Goal: Task Accomplishment & Management: Complete application form

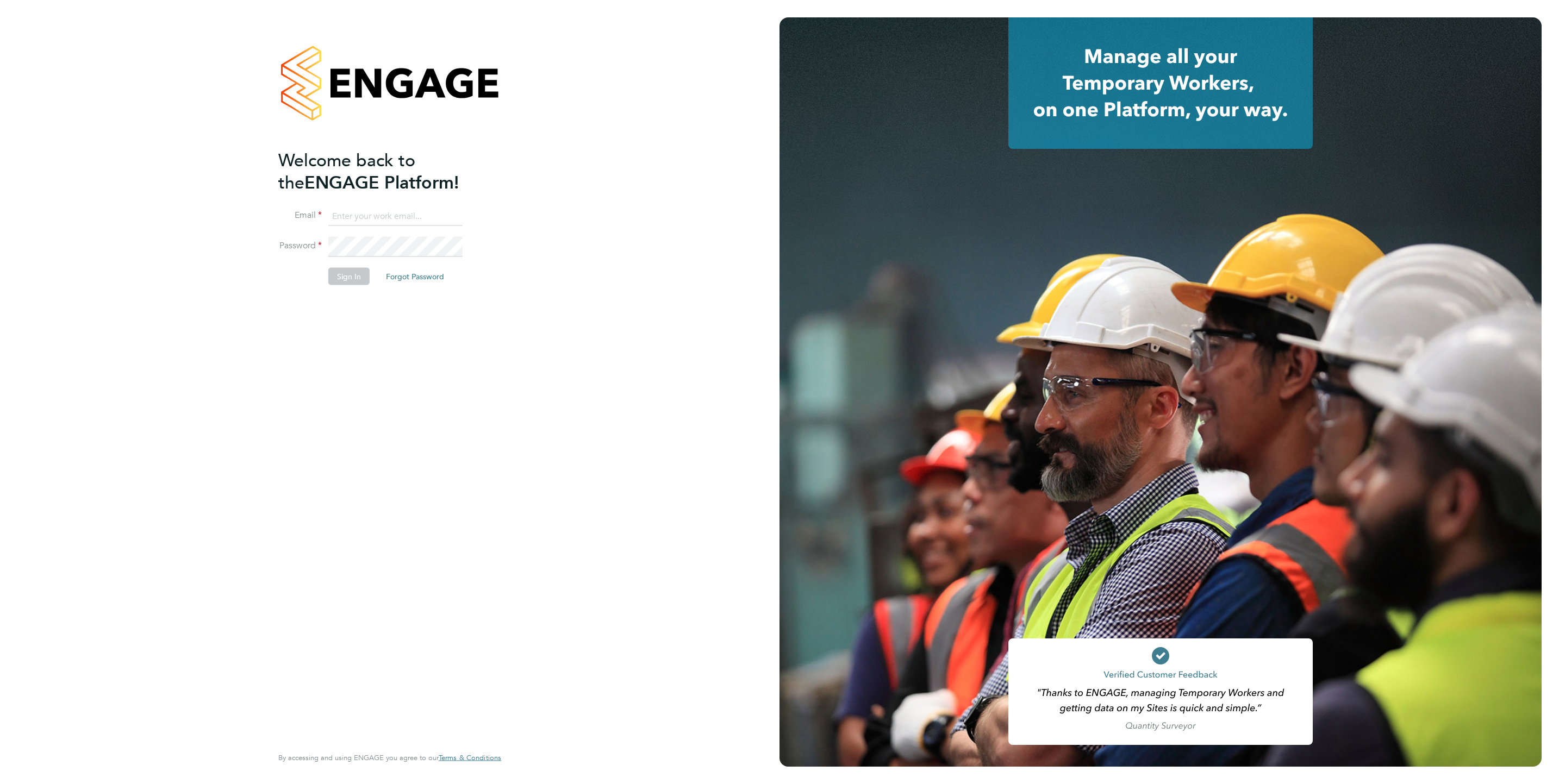
type input "j.mott@oandb.co.uk"
click at [354, 276] on button "Sign In" at bounding box center [348, 276] width 41 height 17
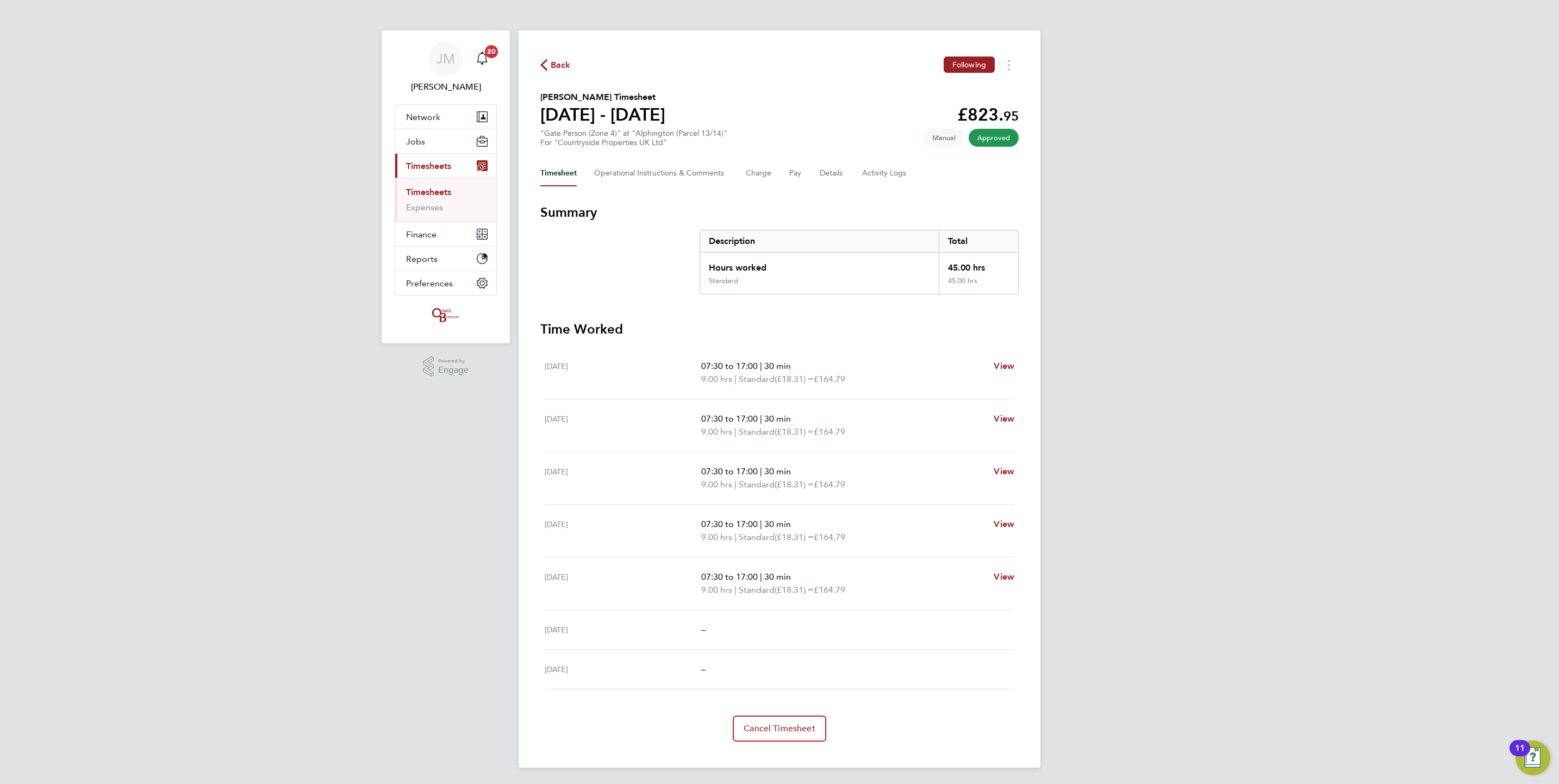
click at [449, 188] on link "Timesheets" at bounding box center [428, 192] width 45 height 10
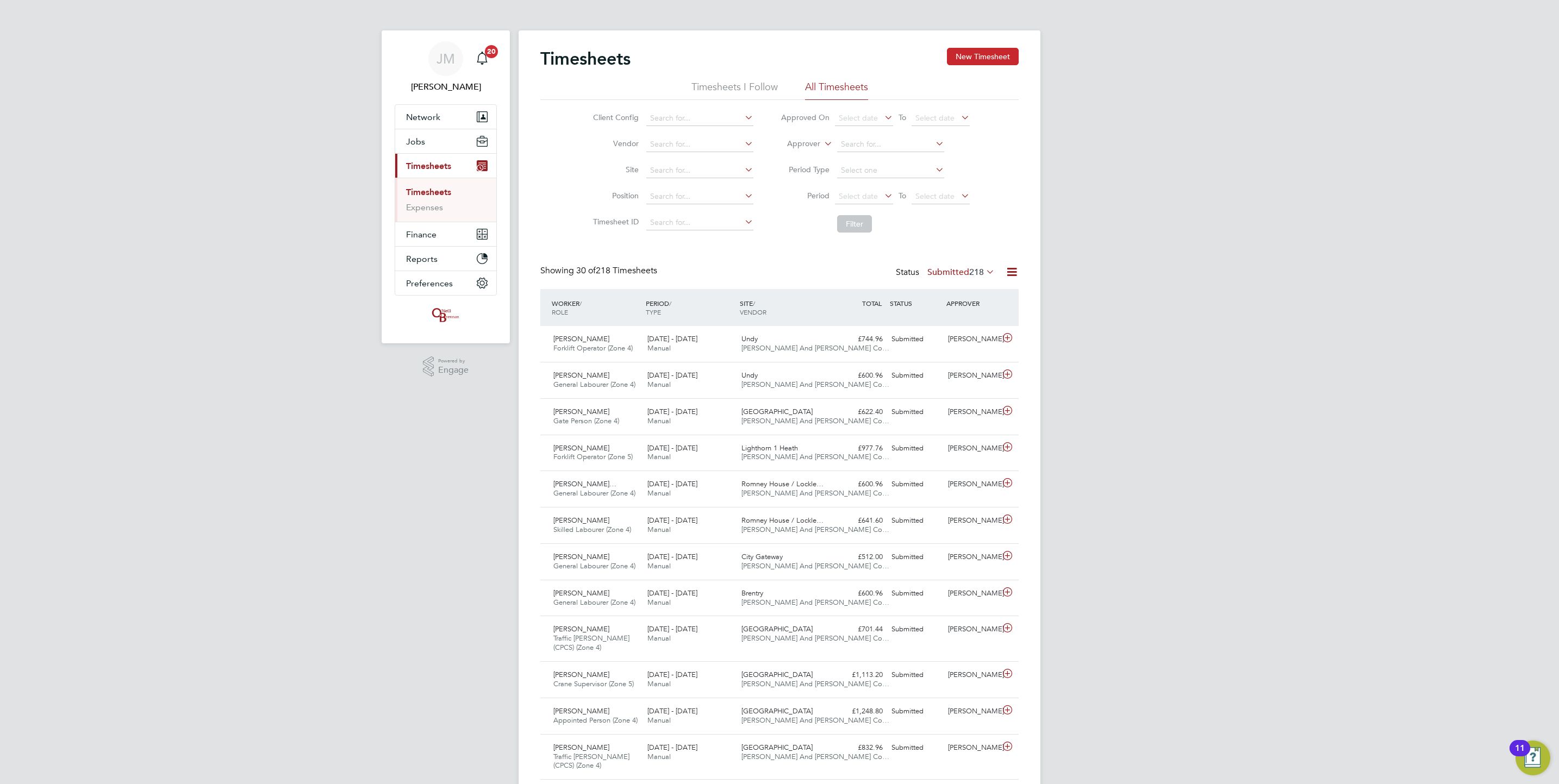
click at [961, 56] on button "New Timesheet" at bounding box center [983, 57] width 72 height 17
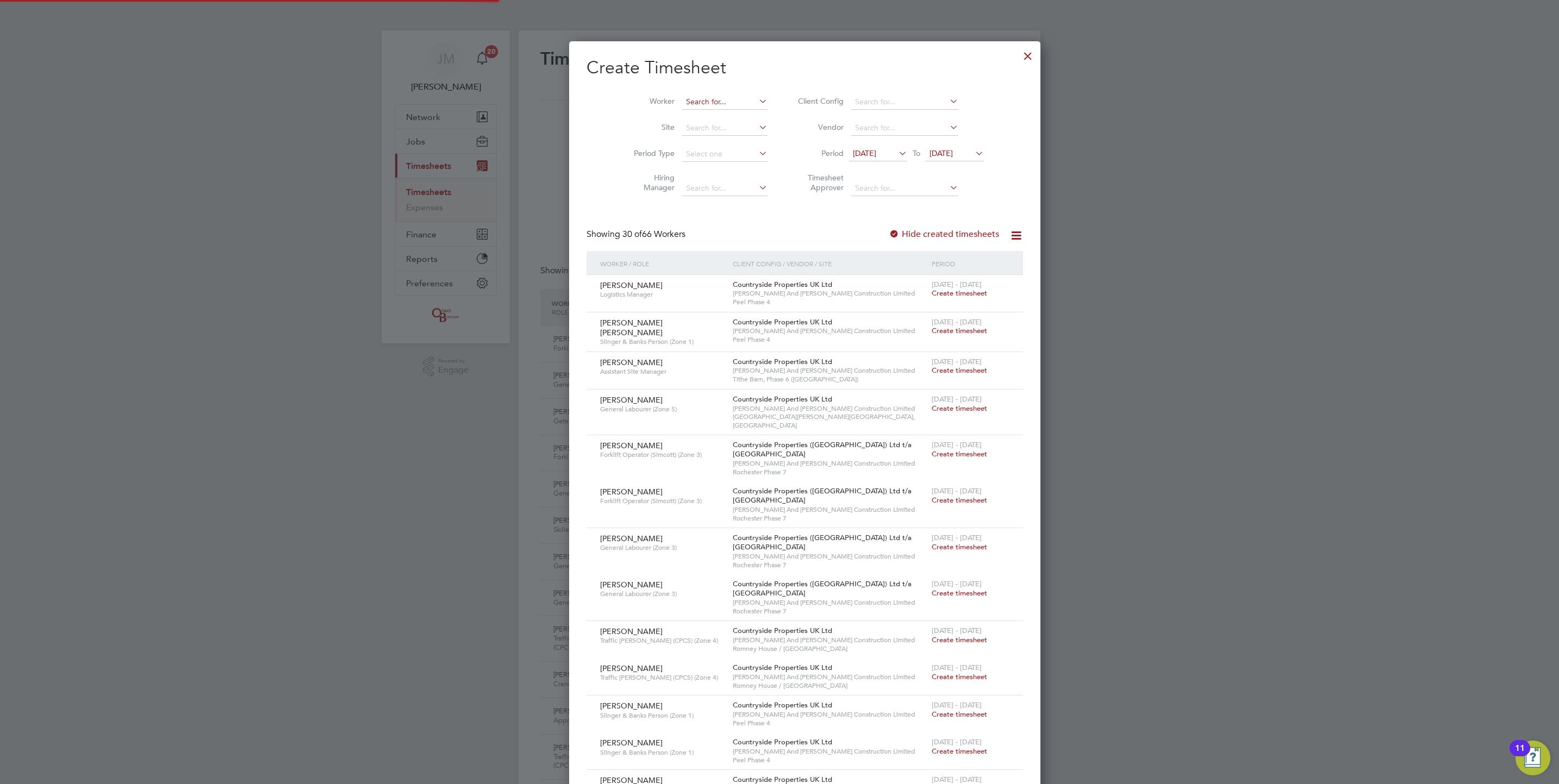
click at [682, 99] on input at bounding box center [725, 102] width 85 height 15
click at [682, 101] on input "phiphil nation" at bounding box center [725, 102] width 85 height 15
click at [692, 111] on li "Phil Nation" at bounding box center [699, 117] width 86 height 15
type input "Phil Nation"
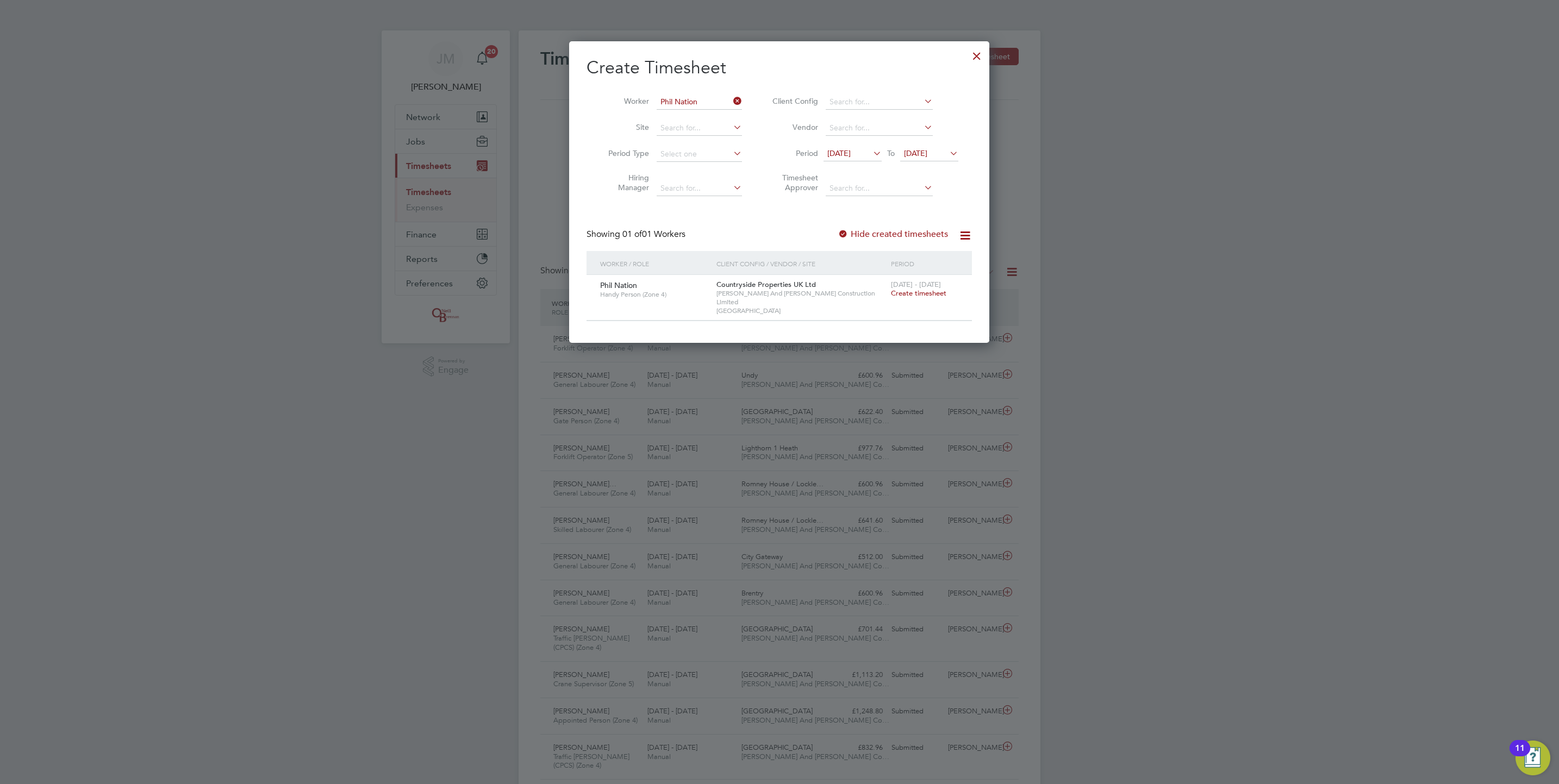
click at [923, 295] on span "Create timesheet" at bounding box center [919, 293] width 56 height 9
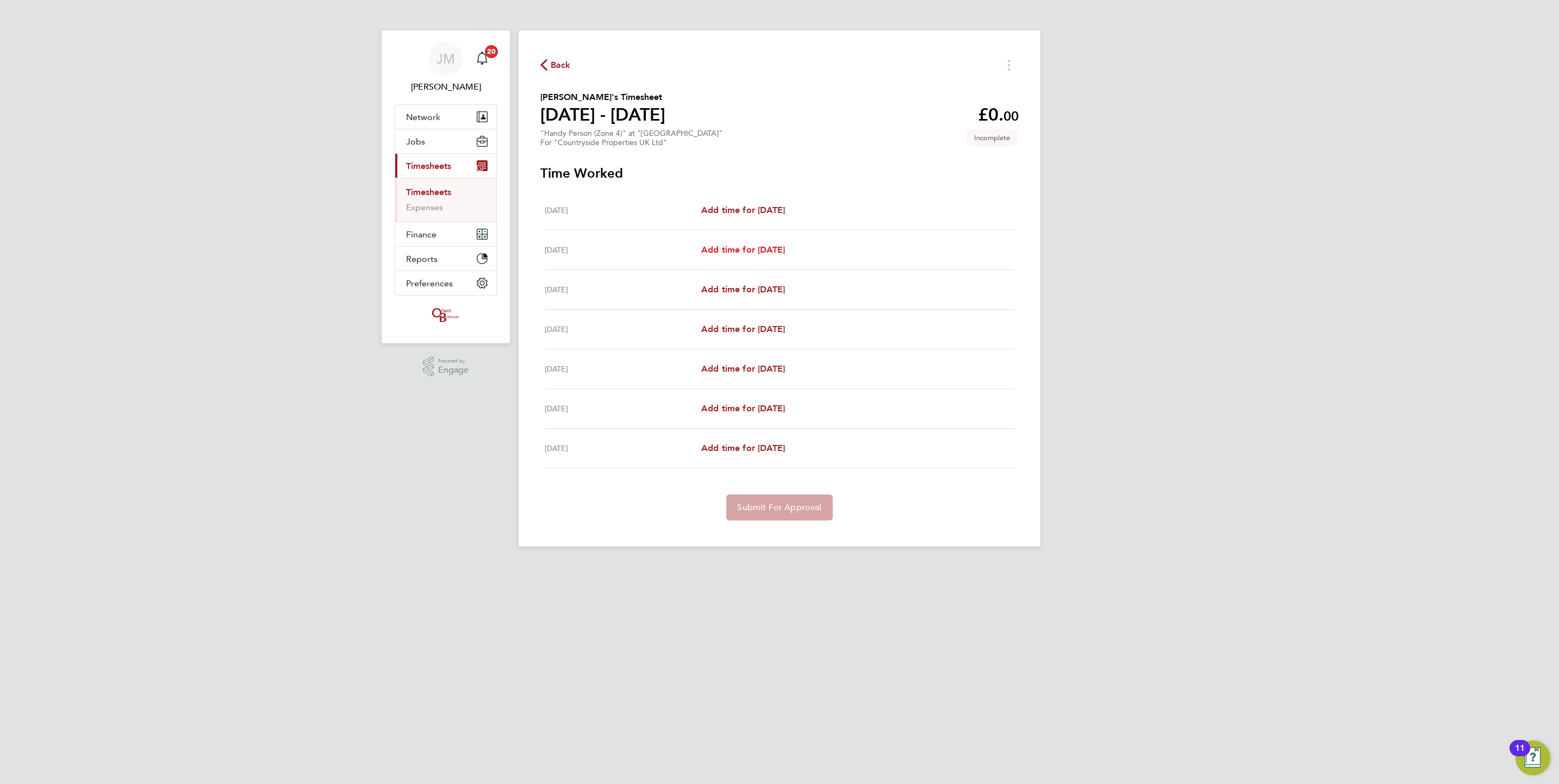
click at [776, 253] on span "Add time for [DATE]" at bounding box center [743, 250] width 84 height 10
select select "30"
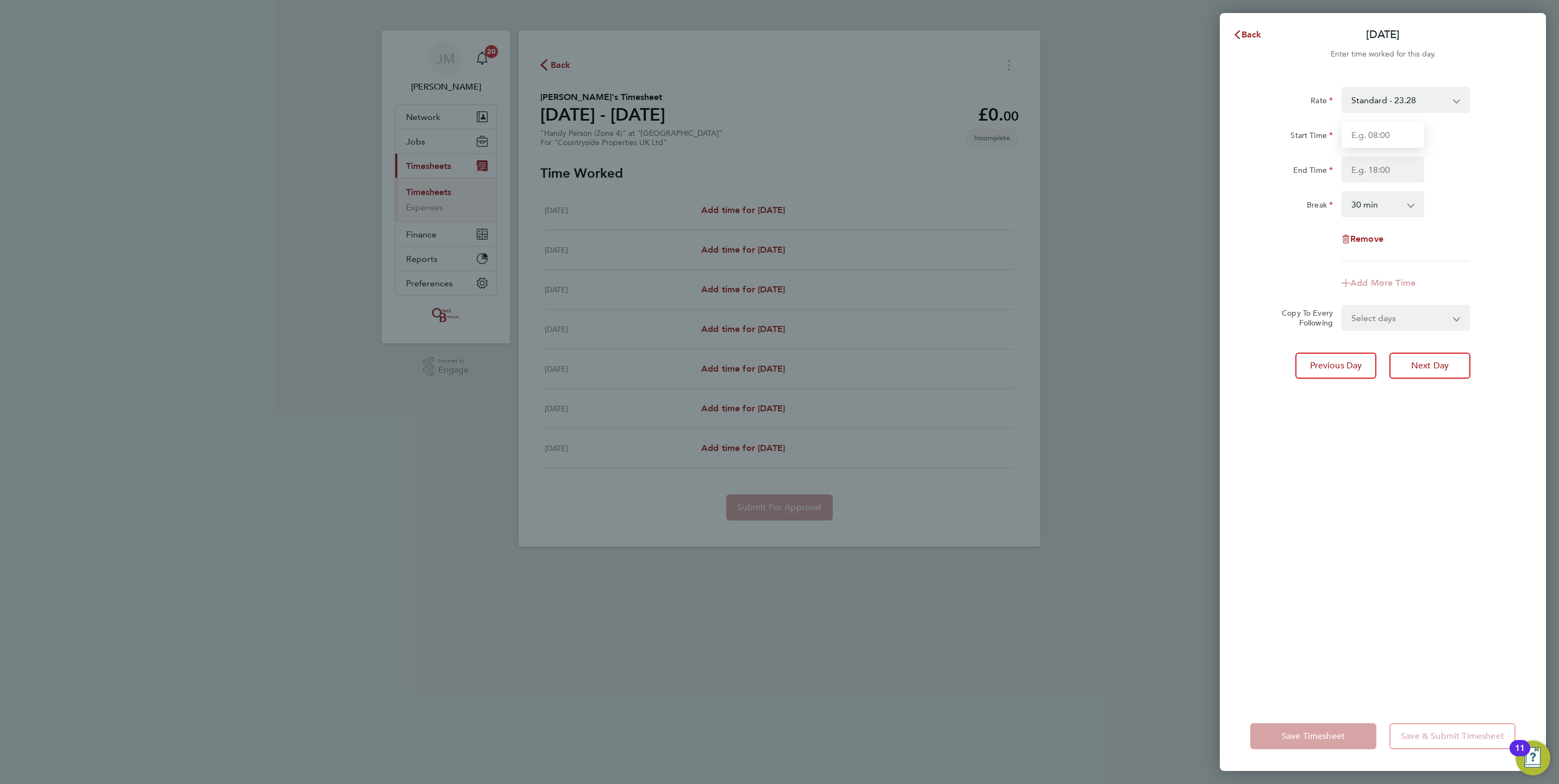
click at [1375, 136] on input "Start Time" at bounding box center [1383, 134] width 83 height 26
type input "07:30"
type input "17:00"
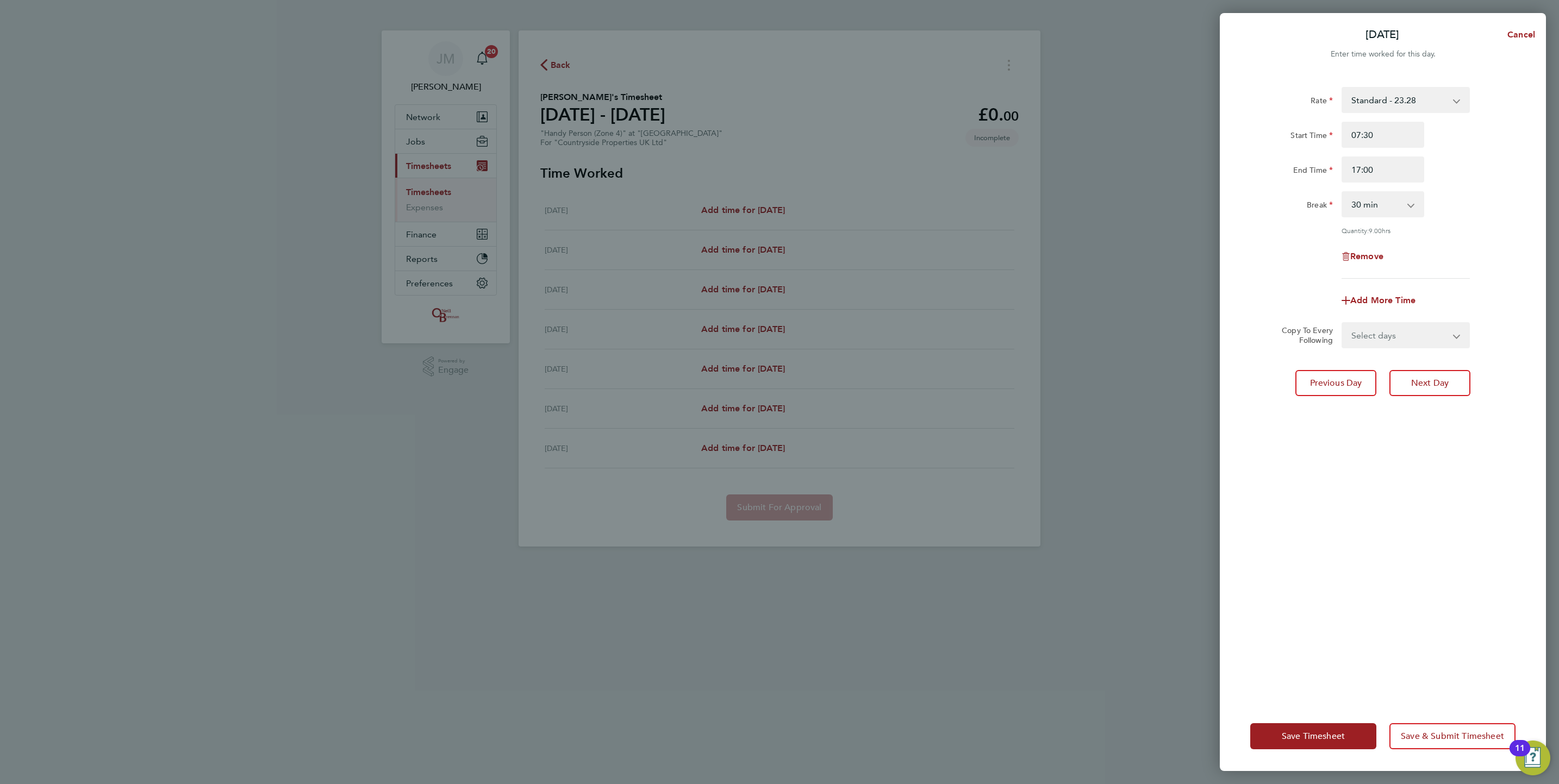
click at [1399, 326] on select "Select days Day Weekday (Mon-Fri) Weekend (Sat-Sun) [DATE] [DATE] [DATE] [DATE]…" at bounding box center [1399, 335] width 114 height 24
select select "WEEKDAY"
click at [1343, 323] on select "Select days Day Weekday (Mon-Fri) Weekend (Sat-Sun) [DATE] [DATE] [DATE] [DATE]…" at bounding box center [1399, 335] width 114 height 24
select select "[DATE]"
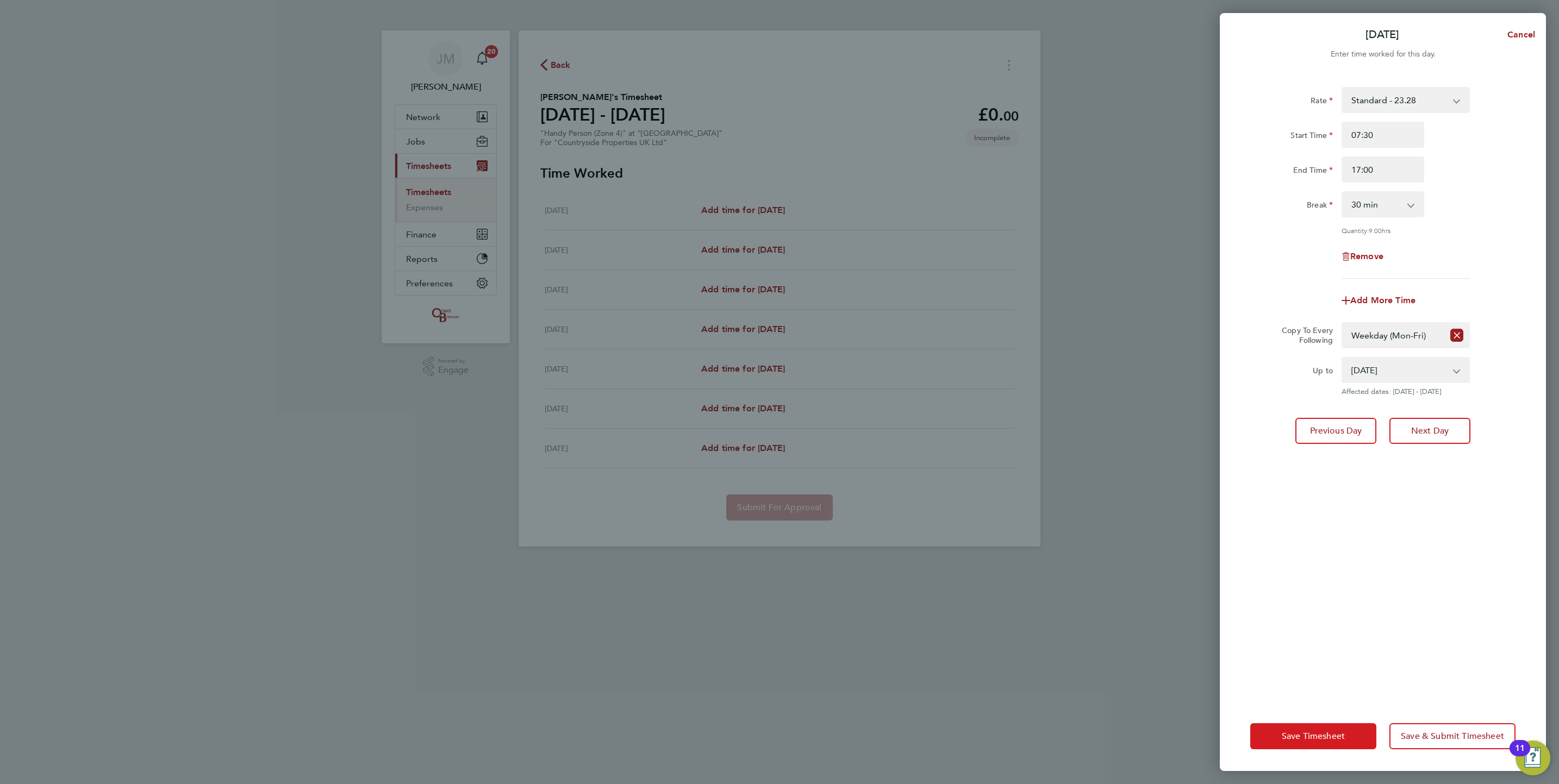
click at [1335, 736] on span "Save Timesheet" at bounding box center [1314, 737] width 63 height 11
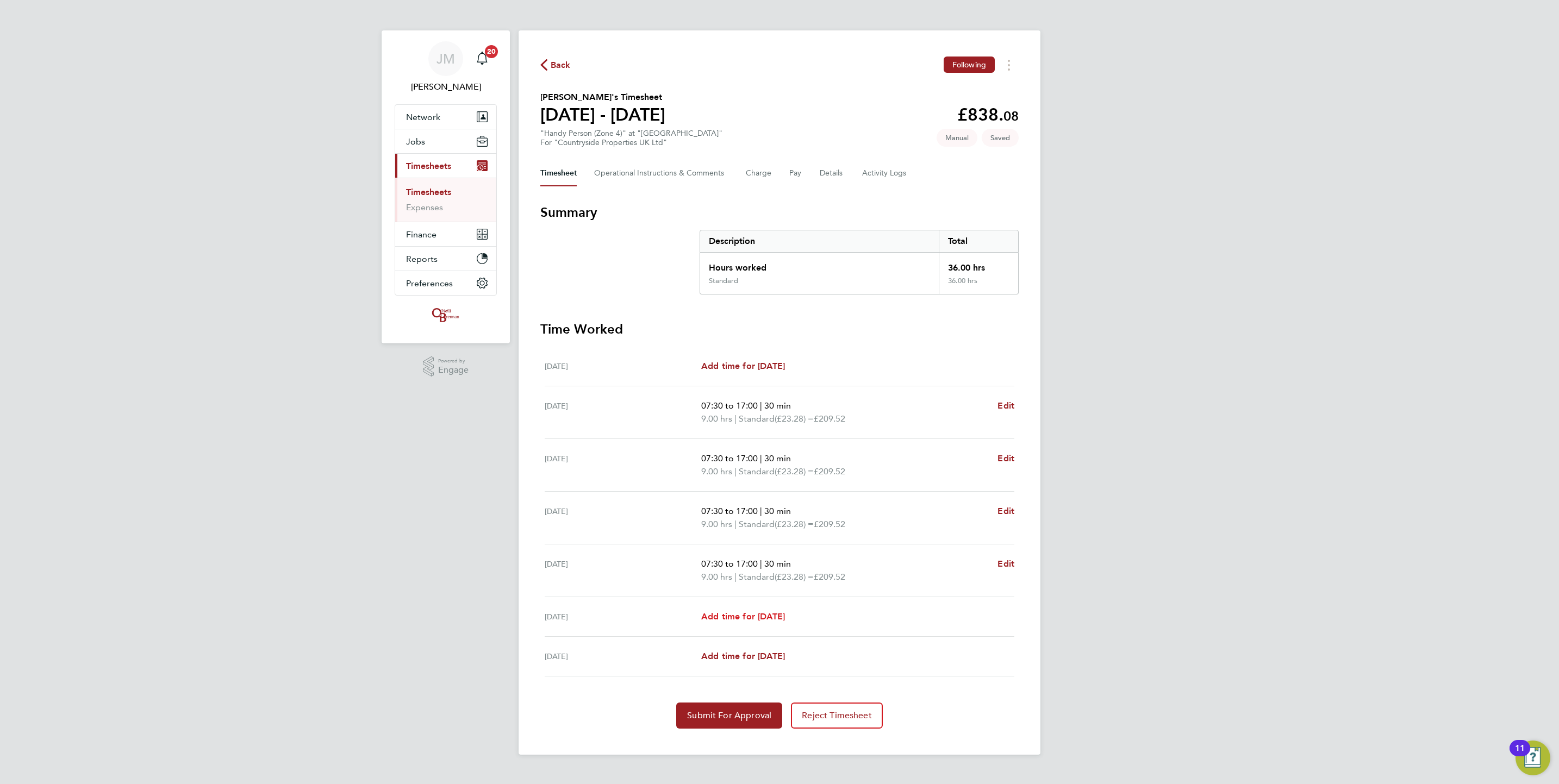
click at [784, 615] on span "Add time for [DATE]" at bounding box center [743, 616] width 84 height 10
select select "30"
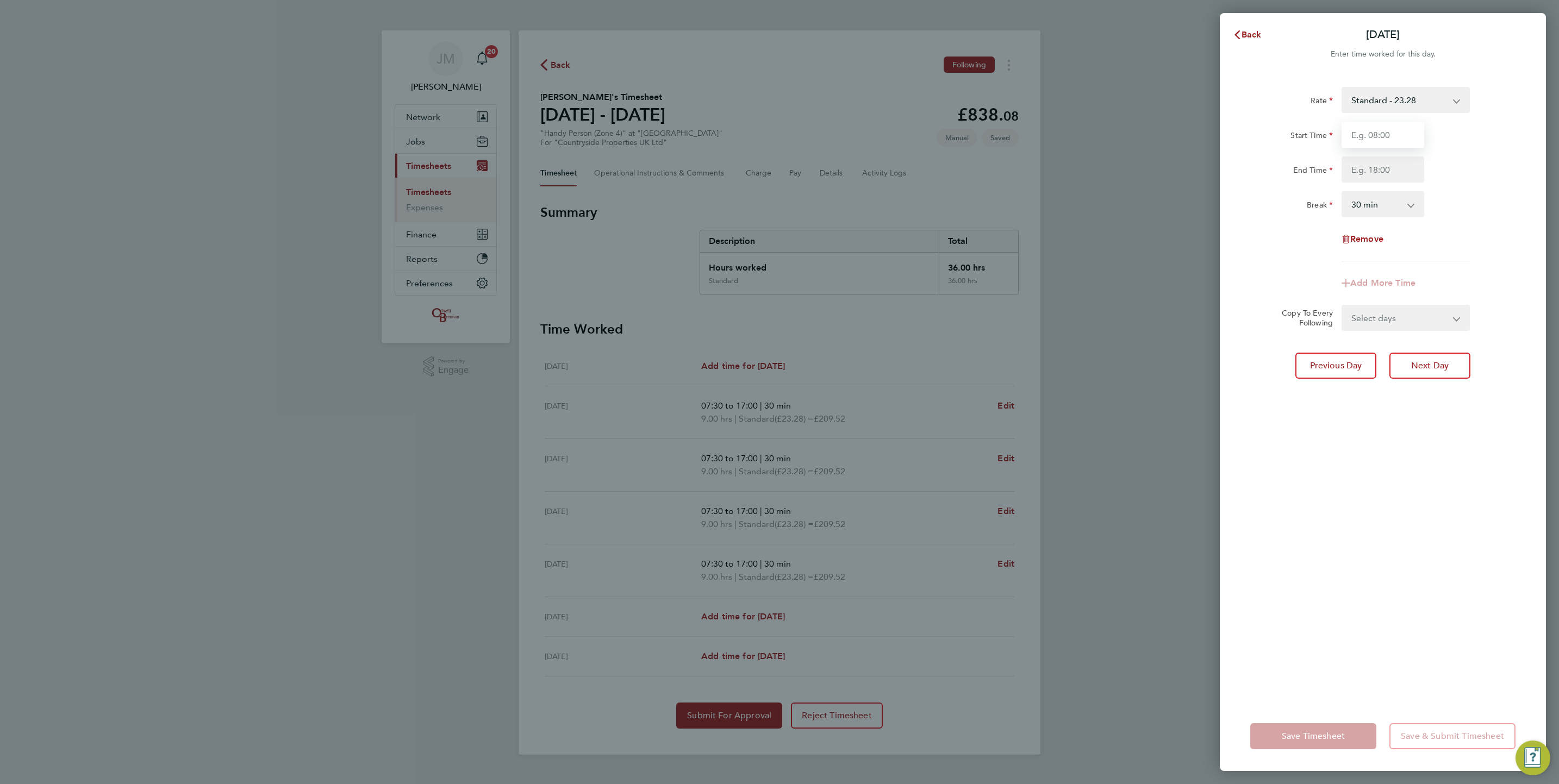
click at [1373, 145] on input "Start Time" at bounding box center [1383, 134] width 83 height 26
type input "07:30"
type input "17:00"
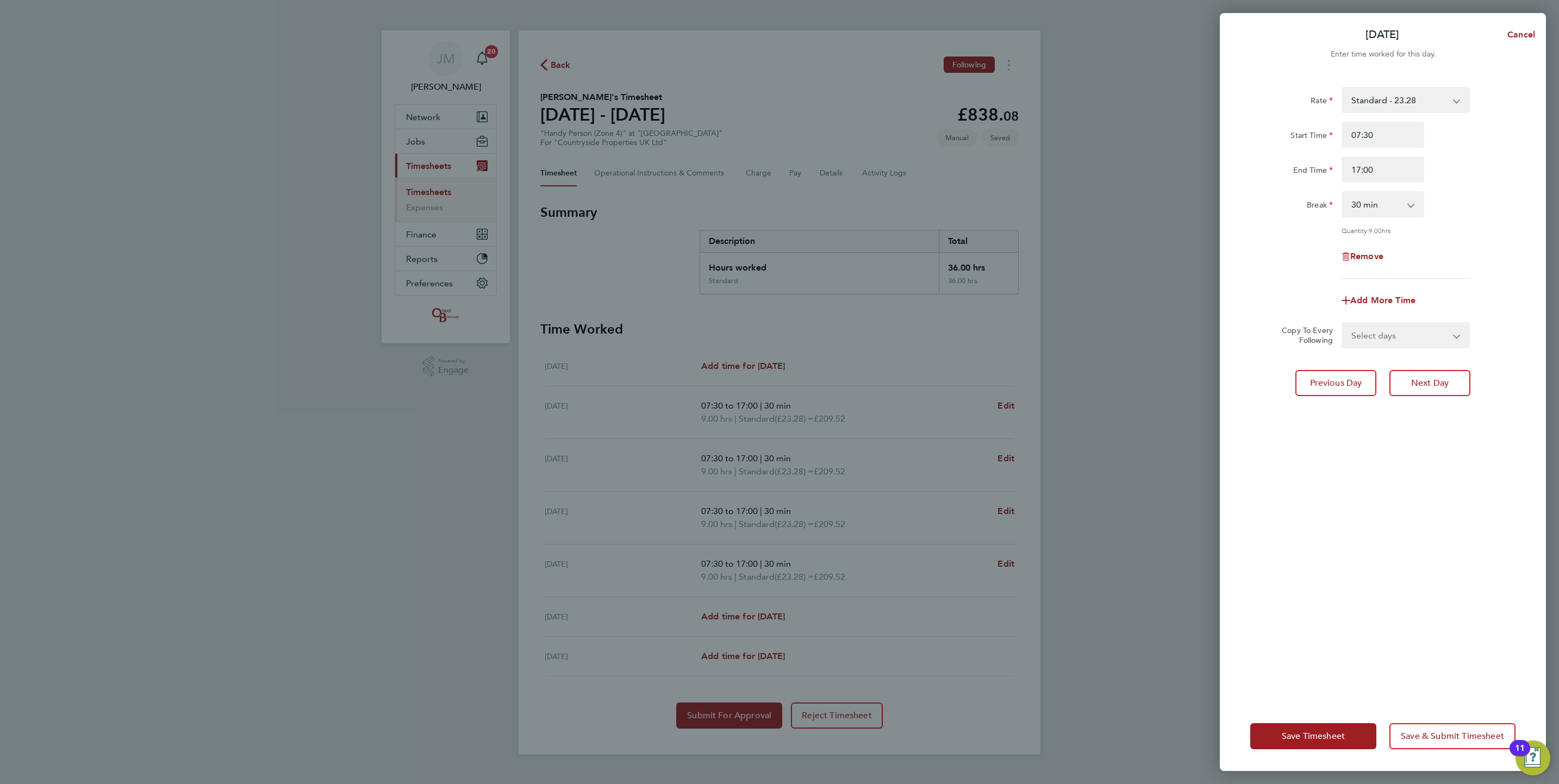
click at [1391, 323] on select "Select days [DATE]" at bounding box center [1399, 335] width 114 height 24
click at [1304, 528] on div "Rate Standard - 23.28 Start Time 07:30 End Time 17:00 Break 0 min 15 min 30 min…" at bounding box center [1383, 388] width 326 height 627
click at [1322, 740] on span "Save Timesheet" at bounding box center [1314, 737] width 63 height 11
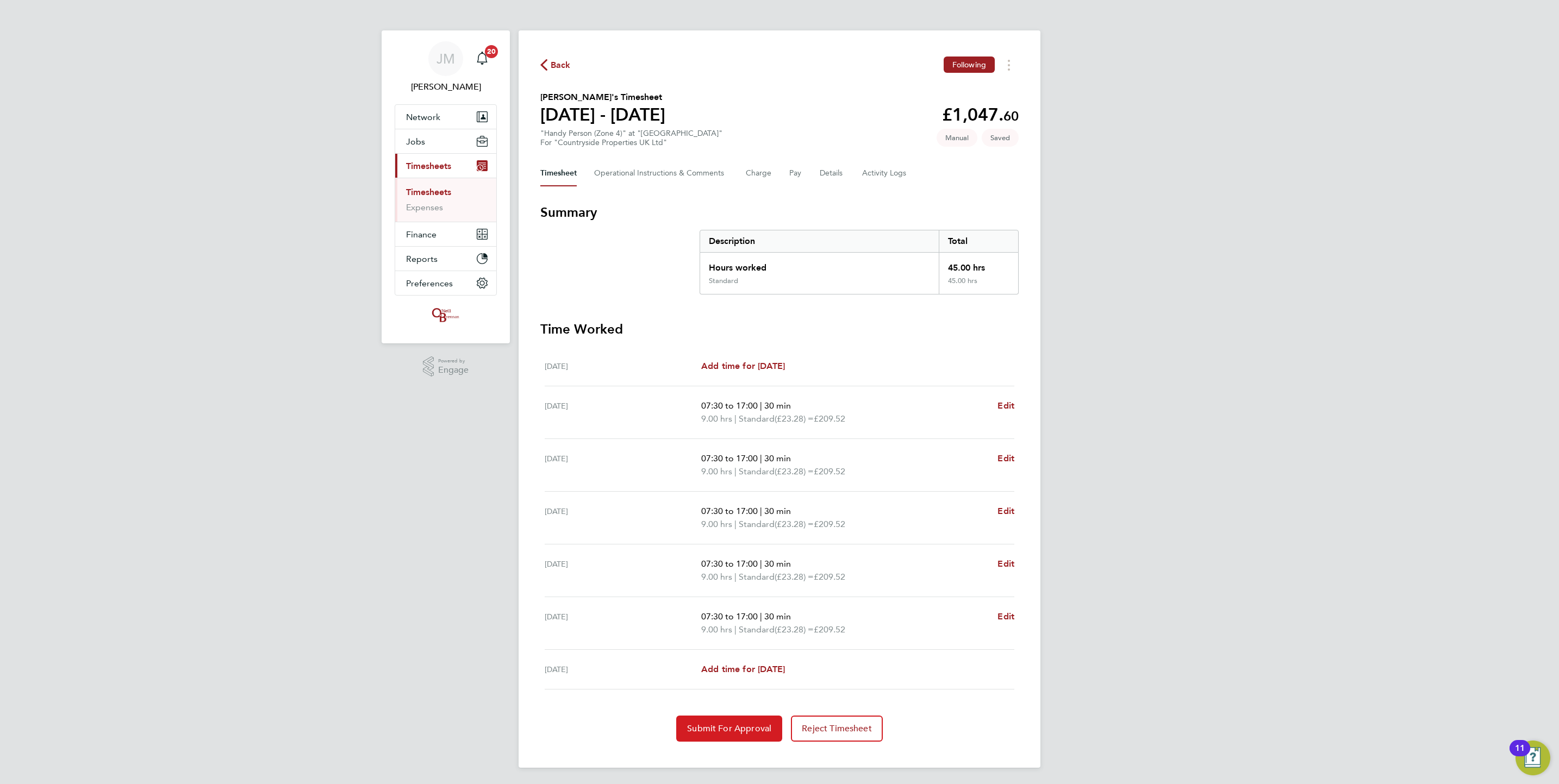
click at [722, 740] on button "Submit For Approval" at bounding box center [730, 729] width 106 height 26
